Goal: Task Accomplishment & Management: Use online tool/utility

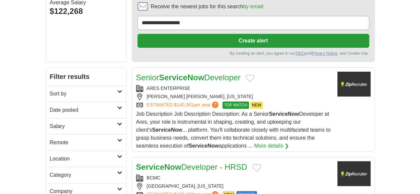
click at [52, 106] on h2 "Date posted" at bounding box center [83, 110] width 67 height 8
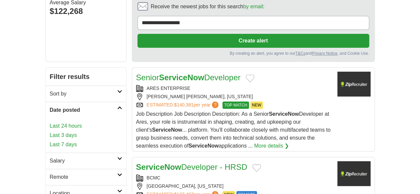
click at [50, 122] on link "Last 24 hours" at bounding box center [86, 126] width 72 height 8
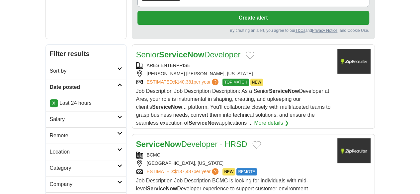
scroll to position [133, 0]
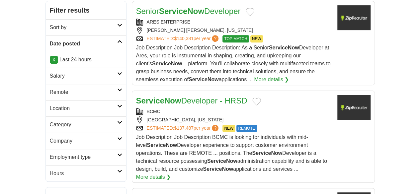
click at [67, 84] on link "Remote" at bounding box center [86, 92] width 80 height 16
click at [50, 105] on link "Remote jobs" at bounding box center [65, 108] width 30 height 6
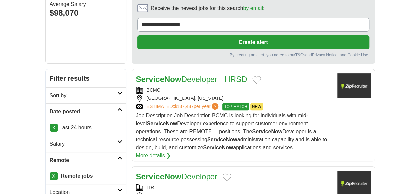
scroll to position [66, 0]
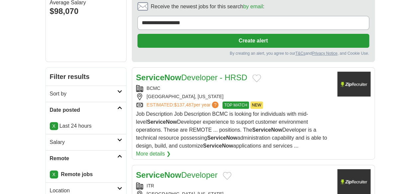
click at [172, 72] on div "ServiceNow Developer - HRSD BCMC FALLS CHURCH, VIRGINIA ESTIMATED: $137,487 per…" at bounding box center [234, 115] width 196 height 86
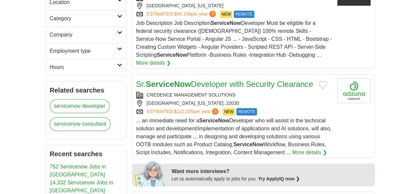
scroll to position [266, 0]
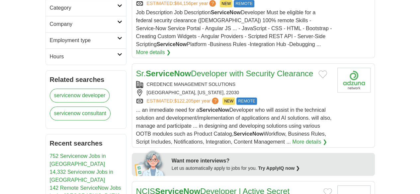
click at [303, 89] on div "MCLEAN, VIRGINIA, 22030" at bounding box center [234, 92] width 196 height 7
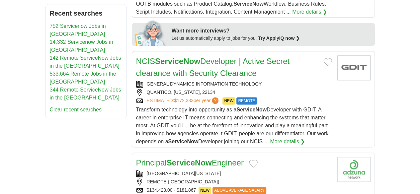
scroll to position [399, 0]
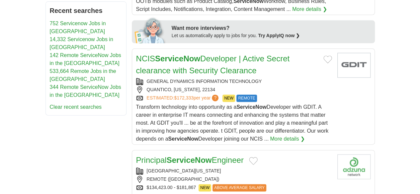
click at [303, 168] on div "SOUTHERN NEW HAMPSHIRE UNIVERSITY REMOTE (UNITED STATES) $134,423.00 - $181,867…" at bounding box center [234, 180] width 196 height 24
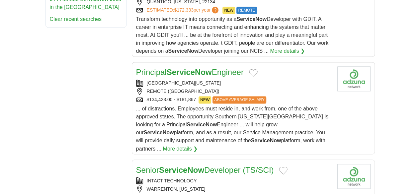
scroll to position [498, 0]
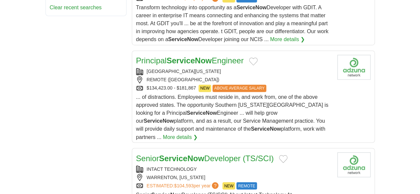
click at [277, 174] on div "WARRENTON, VIRGINIA" at bounding box center [234, 177] width 196 height 7
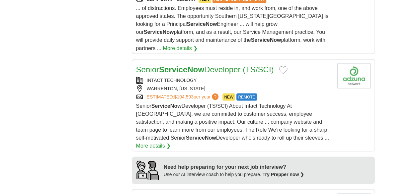
scroll to position [598, 0]
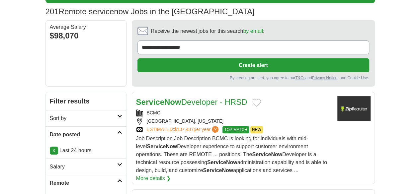
scroll to position [33, 0]
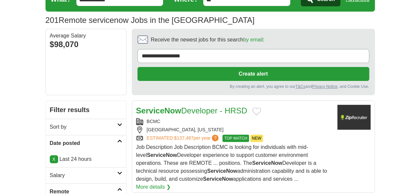
click at [50, 155] on link "X" at bounding box center [54, 159] width 8 height 8
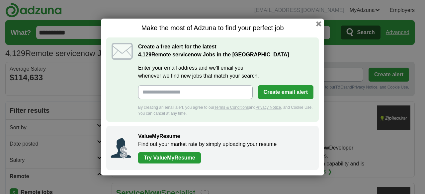
click at [317, 26] on button "button" at bounding box center [318, 23] width 5 height 5
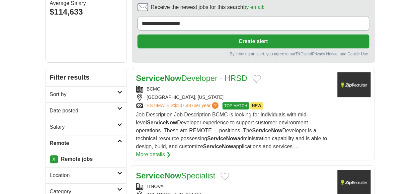
scroll to position [66, 0]
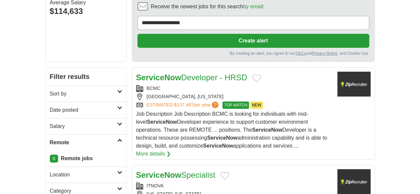
click at [69, 102] on link "Date posted" at bounding box center [86, 110] width 80 height 16
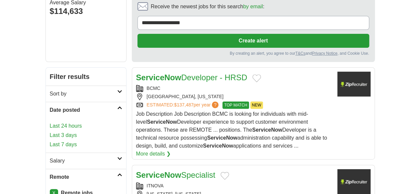
click at [50, 122] on link "Last 24 hours" at bounding box center [86, 126] width 72 height 8
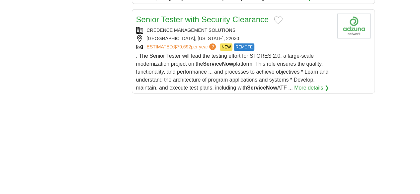
scroll to position [1110, 0]
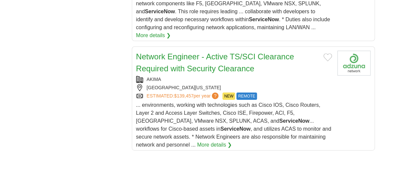
scroll to position [1097, 0]
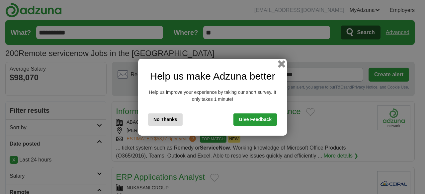
click at [282, 64] on button "button" at bounding box center [281, 63] width 7 height 7
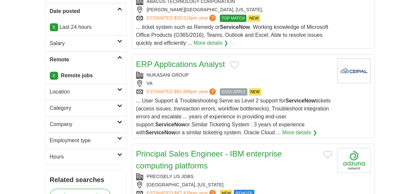
scroll to position [166, 0]
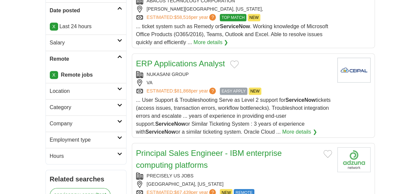
click at [262, 71] on div "NUKASANI GROUP" at bounding box center [234, 74] width 196 height 7
